Goal: Task Accomplishment & Management: Manage account settings

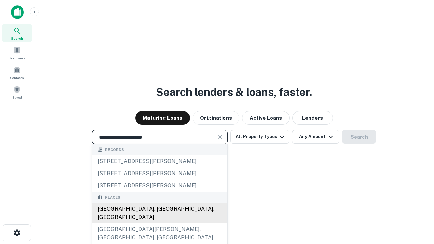
click at [159, 224] on div "[GEOGRAPHIC_DATA], [GEOGRAPHIC_DATA], [GEOGRAPHIC_DATA]" at bounding box center [159, 213] width 135 height 20
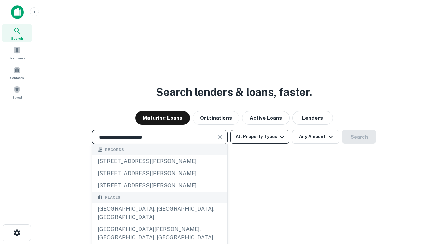
type input "**********"
click at [260, 137] on button "All Property Types" at bounding box center [259, 137] width 59 height 14
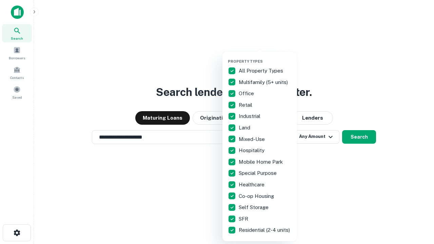
click at [265, 57] on button "button" at bounding box center [265, 57] width 75 height 0
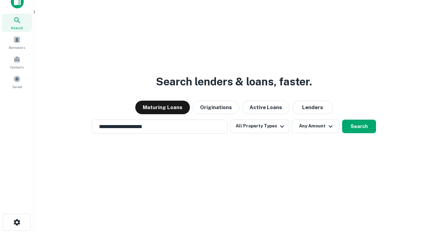
scroll to position [4, 82]
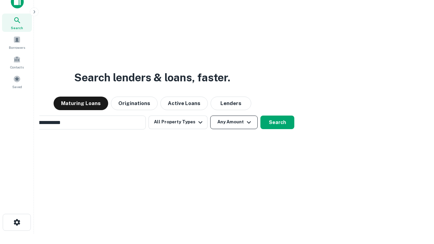
click at [210, 116] on button "Any Amount" at bounding box center [233, 123] width 47 height 14
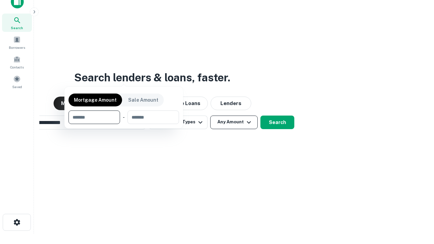
scroll to position [11, 0]
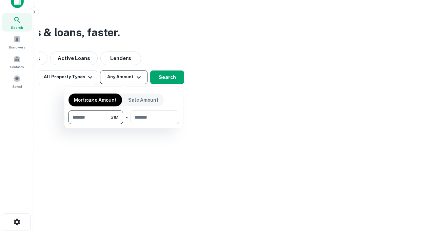
type input "*******"
click at [124, 124] on button "button" at bounding box center [124, 124] width 111 height 0
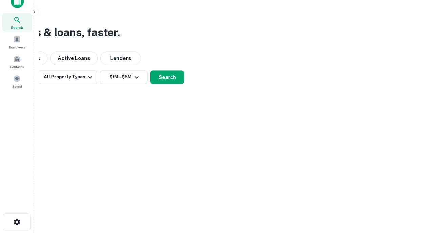
scroll to position [11, 0]
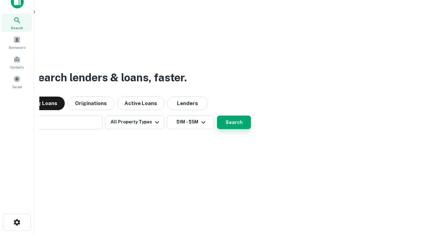
click at [217, 116] on button "Search" at bounding box center [234, 123] width 34 height 14
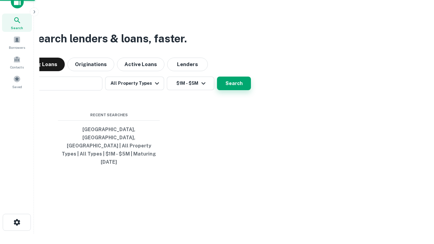
scroll to position [11, 0]
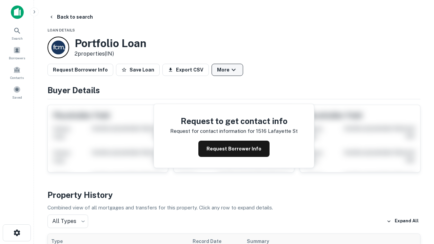
click at [227, 70] on button "More" at bounding box center [228, 70] width 32 height 12
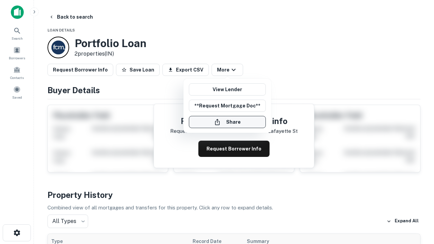
click at [227, 122] on button "Share" at bounding box center [227, 122] width 77 height 12
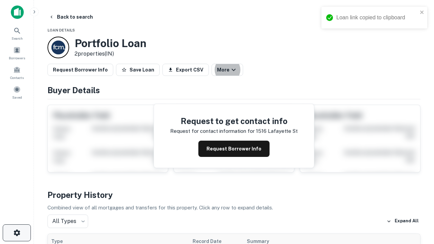
click at [17, 233] on icon "button" at bounding box center [17, 233] width 8 height 8
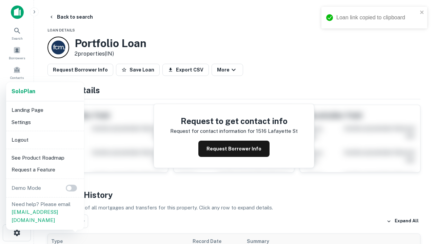
click at [45, 140] on li "Logout" at bounding box center [45, 140] width 73 height 12
